Goal: Task Accomplishment & Management: Manage account settings

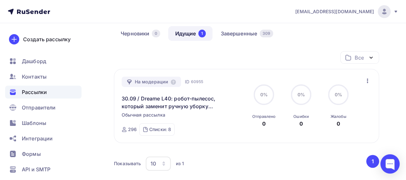
scroll to position [29, 0]
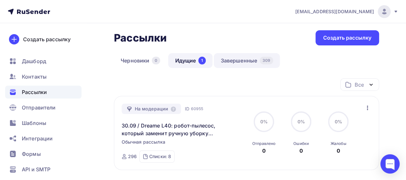
click at [254, 57] on link "Завершенные 309" at bounding box center [247, 60] width 66 height 15
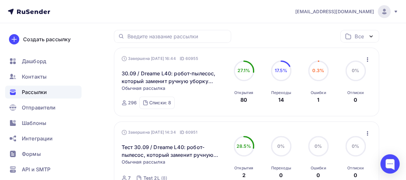
scroll to position [69, 0]
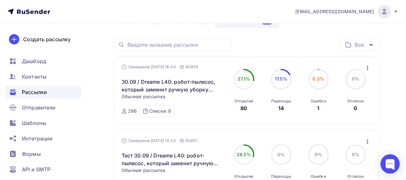
click at [367, 67] on icon "button" at bounding box center [368, 68] width 8 height 8
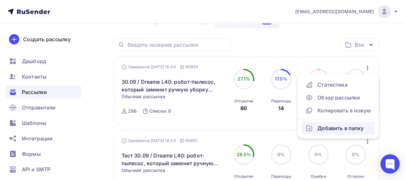
click at [335, 127] on div "Добавить в папку" at bounding box center [338, 128] width 66 height 8
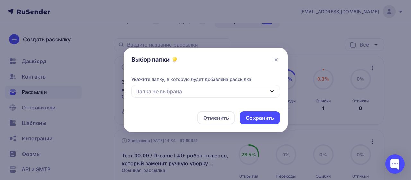
click at [228, 90] on div "Папка не выбрана" at bounding box center [205, 91] width 149 height 13
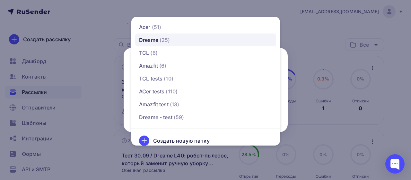
click at [169, 39] on span "(25)" at bounding box center [164, 40] width 11 height 8
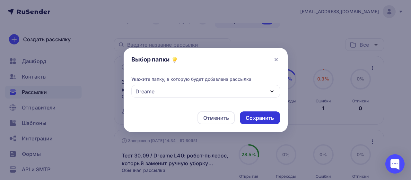
click at [264, 119] on div "Сохранить" at bounding box center [260, 117] width 28 height 7
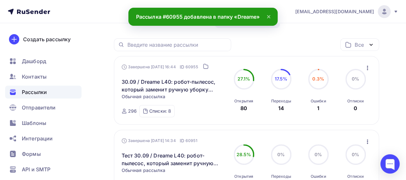
click at [368, 66] on icon "button" at bounding box center [368, 68] width 8 height 8
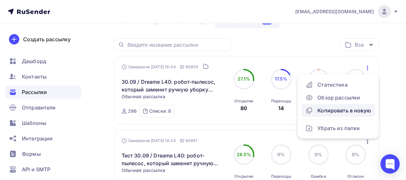
click at [344, 110] on div "Копировать в новую" at bounding box center [338, 110] width 66 height 8
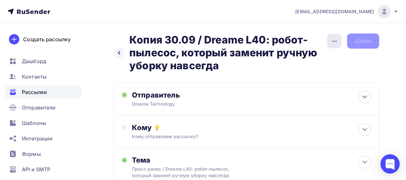
click at [334, 45] on div "button" at bounding box center [334, 41] width 14 height 14
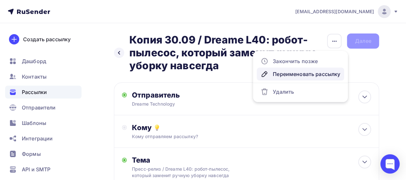
click at [297, 73] on div "Переименовать рассылку" at bounding box center [301, 74] width 80 height 8
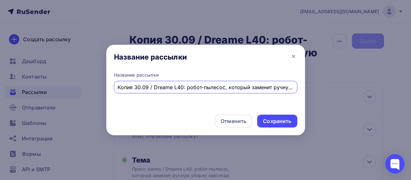
scroll to position [0, 42]
click at [134, 86] on input "Копия 30.09 / Dreame L40: робот-пылесос, который заменит ручную уборку навсегда" at bounding box center [206, 87] width 176 height 8
click at [134, 88] on input "Копия 30.09 / Dreame L40: робот-пылесос, который заменит ручную уборку навсегда" at bounding box center [206, 87] width 176 height 8
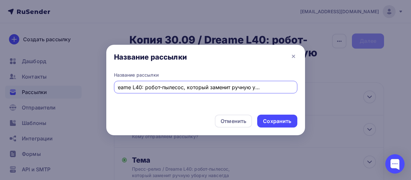
drag, startPoint x: 144, startPoint y: 86, endPoint x: 321, endPoint y: 94, distance: 177.1
click at [321, 94] on div "Название рассылки Название рассылки Тест 1.10 / Dreame L40: робот-пылесос, кото…" at bounding box center [205, 90] width 411 height 180
type input "Тест 1.10 / Dreame выпустила комбинированный пылесос G10 Combo для полов и мебе…"
click at [274, 125] on div "Сохранить" at bounding box center [277, 120] width 40 height 13
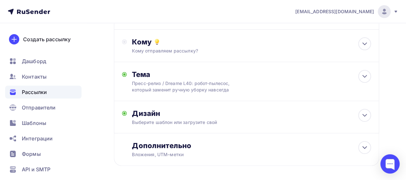
scroll to position [85, 0]
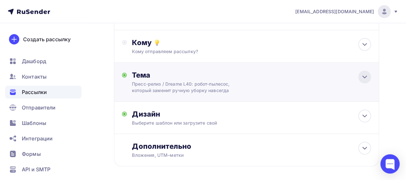
click at [364, 81] on div at bounding box center [364, 76] width 13 height 13
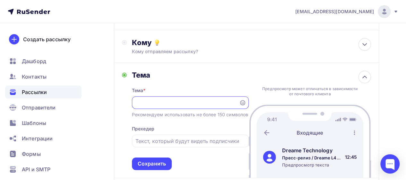
scroll to position [0, 0]
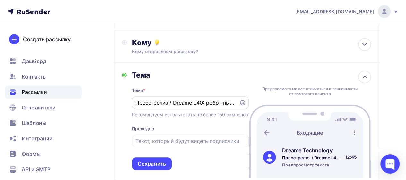
drag, startPoint x: 237, startPoint y: 104, endPoint x: 192, endPoint y: 104, distance: 45.0
click at [192, 104] on div "Пресс-релиз / Dreame L40: робот-пылесос, который заменит ручную уборку навсегда" at bounding box center [190, 102] width 117 height 13
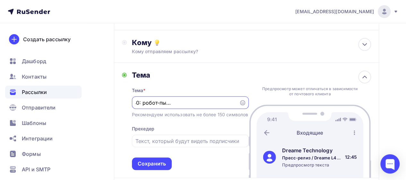
scroll to position [0, 120]
drag, startPoint x: 173, startPoint y: 101, endPoint x: 264, endPoint y: 107, distance: 90.5
click at [264, 107] on div "Тема Тема * Пресс-релиз / Dreame L40: робот-пылесос, который заменит ручную убо…" at bounding box center [246, 120] width 265 height 115
paste input "выпустила комбинированный пылесос G10 Combo для полов и мебели"
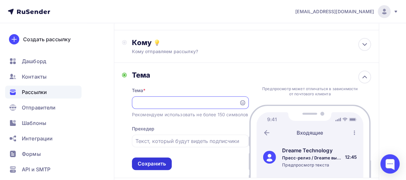
type input "Пресс-релиз / Dreame выпустила комбинированный пылесос G10 Combo для полов и ме…"
click at [157, 167] on div "Сохранить" at bounding box center [152, 163] width 28 height 7
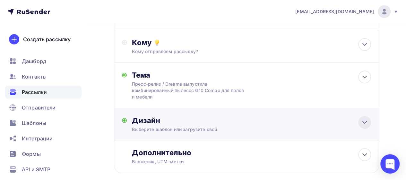
click at [365, 122] on icon at bounding box center [365, 122] width 8 height 8
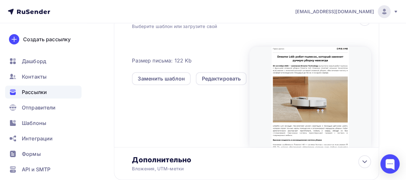
scroll to position [189, 0]
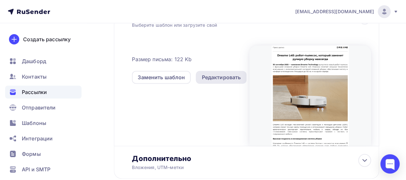
click at [231, 75] on div "Редактировать" at bounding box center [221, 77] width 39 height 8
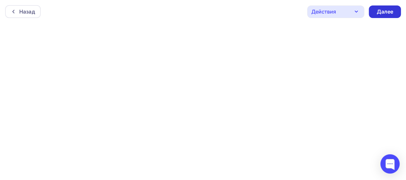
click at [390, 11] on div "Далее" at bounding box center [385, 11] width 17 height 7
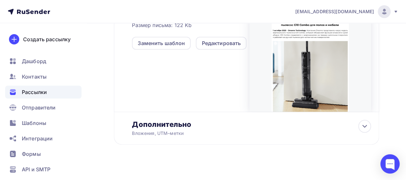
scroll to position [224, 0]
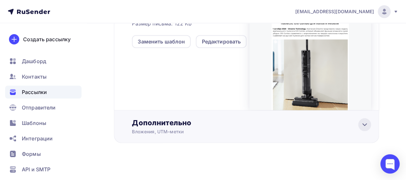
click at [364, 126] on icon at bounding box center [365, 124] width 8 height 8
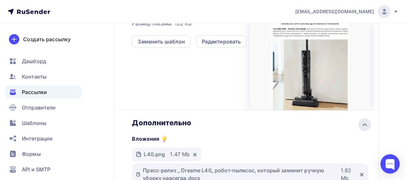
scroll to position [0, 0]
click at [194, 154] on icon at bounding box center [195, 154] width 3 height 3
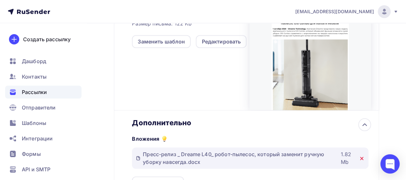
click at [362, 159] on icon at bounding box center [362, 158] width 3 height 3
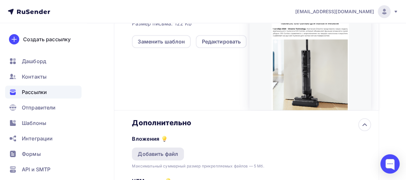
click at [170, 154] on div "Добавить файл" at bounding box center [158, 154] width 40 height 8
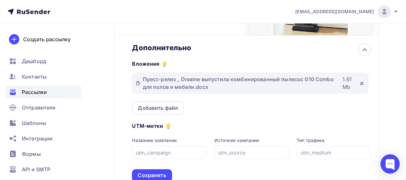
scroll to position [301, 0]
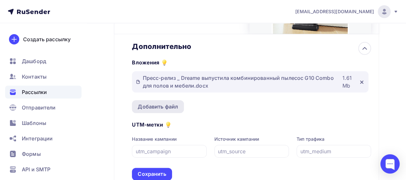
click at [170, 106] on div "Добавить файл" at bounding box center [158, 106] width 40 height 8
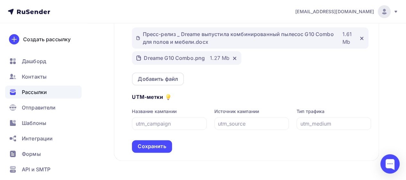
scroll to position [353, 0]
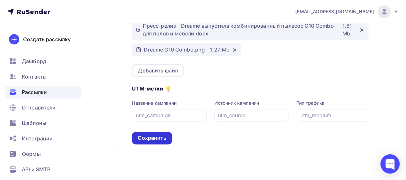
click at [159, 137] on div "Сохранить" at bounding box center [152, 137] width 28 height 7
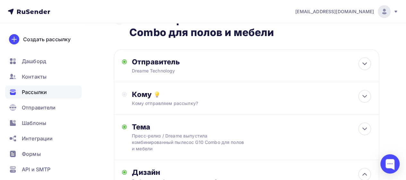
scroll to position [30, 0]
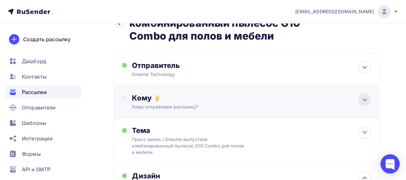
click at [363, 99] on icon at bounding box center [365, 100] width 4 height 2
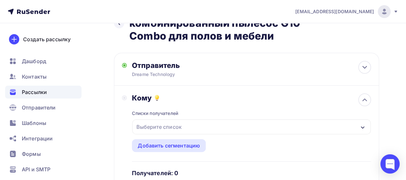
click at [294, 130] on div "Выберите список" at bounding box center [251, 126] width 239 height 15
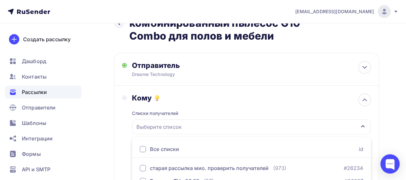
scroll to position [153, 0]
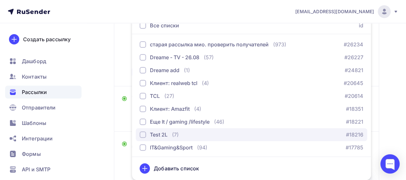
click at [163, 135] on div "Test 2L" at bounding box center [159, 134] width 18 height 8
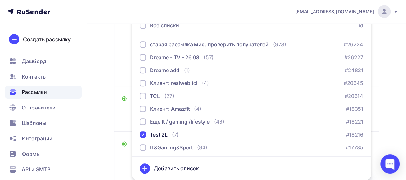
click at [122, 66] on div "Кому Списки получателей Test 2L Все списки id старая рассылка мио. проверить по…" at bounding box center [246, 24] width 265 height 124
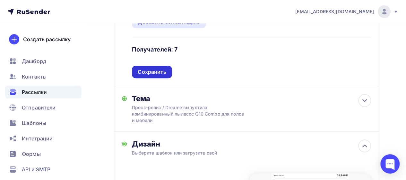
click at [153, 70] on div "Сохранить" at bounding box center [152, 71] width 28 height 7
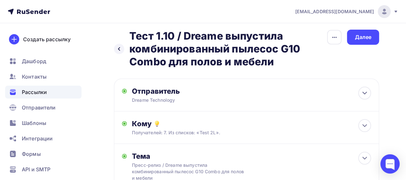
scroll to position [0, 0]
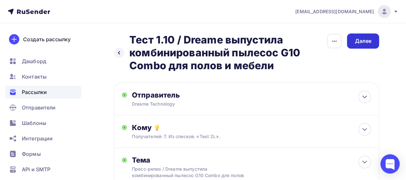
click at [372, 43] on div "Далее" at bounding box center [363, 40] width 32 height 15
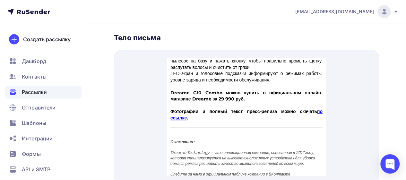
scroll to position [376, 0]
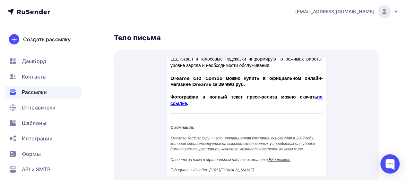
click at [207, 98] on link "по ссылке" at bounding box center [246, 92] width 152 height 12
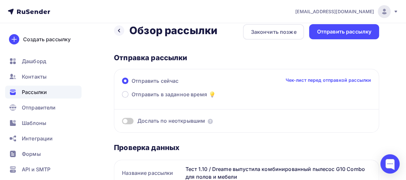
scroll to position [0, 0]
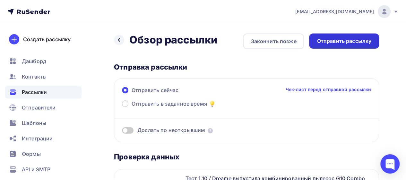
click at [345, 44] on div "Отправить рассылку" at bounding box center [344, 40] width 55 height 7
